Goal: Task Accomplishment & Management: Manage account settings

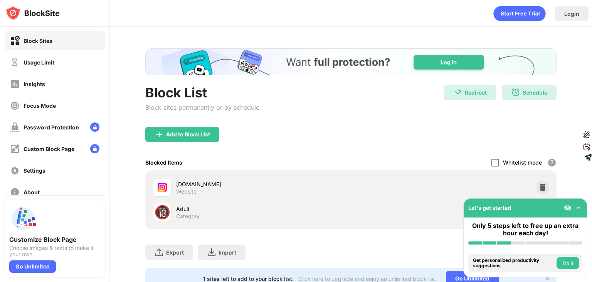
click at [492, 161] on div at bounding box center [496, 162] width 8 height 8
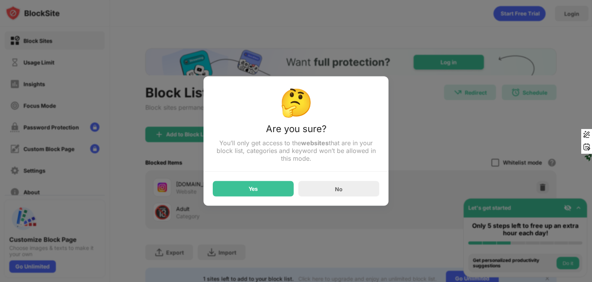
click at [489, 161] on div at bounding box center [296, 141] width 592 height 282
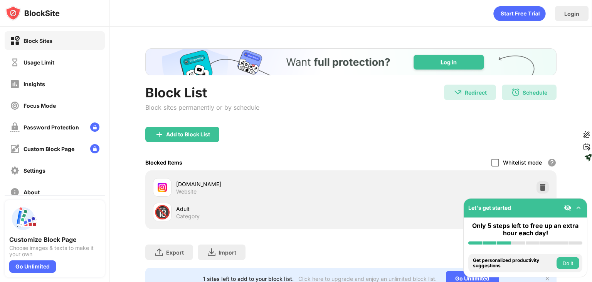
click at [492, 159] on div at bounding box center [496, 162] width 8 height 8
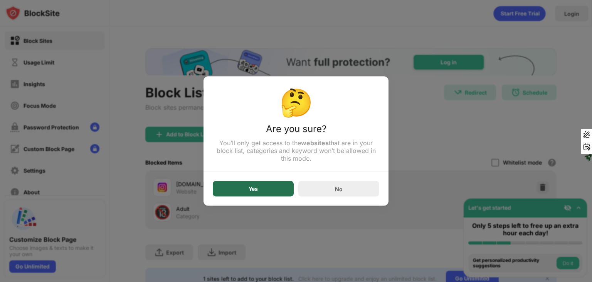
click at [270, 190] on div "Yes" at bounding box center [253, 188] width 81 height 15
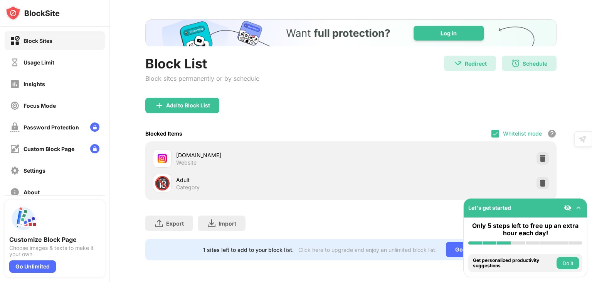
scroll to position [34, 0]
click at [492, 130] on img at bounding box center [495, 133] width 6 height 6
